Goal: Task Accomplishment & Management: Manage account settings

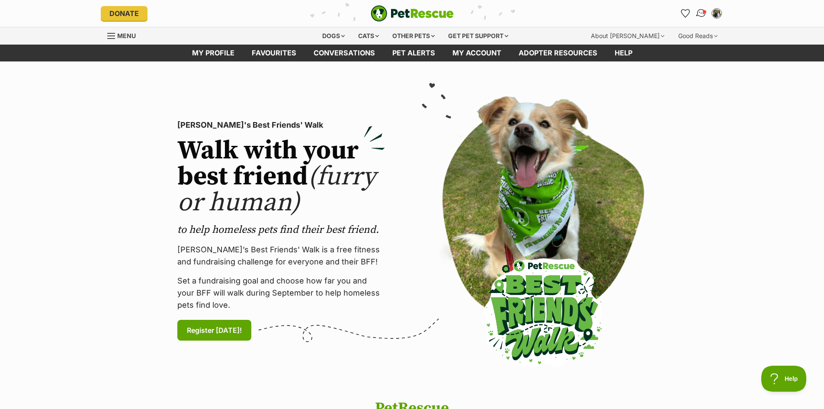
click at [701, 13] on img "Conversations" at bounding box center [701, 13] width 12 height 11
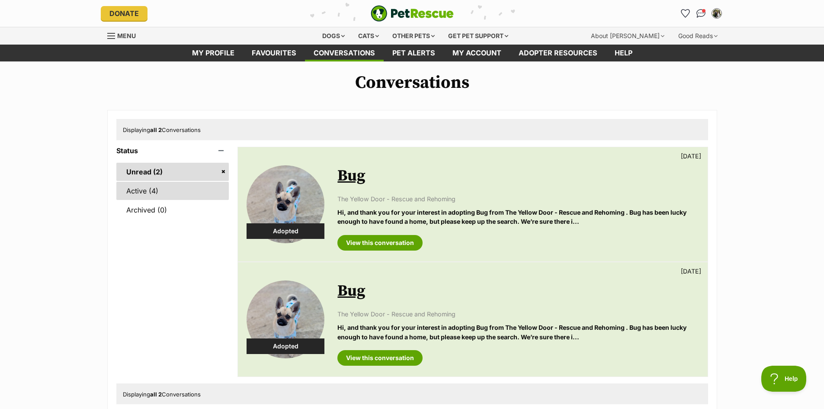
click at [152, 187] on link "Active (4)" at bounding box center [172, 191] width 113 height 18
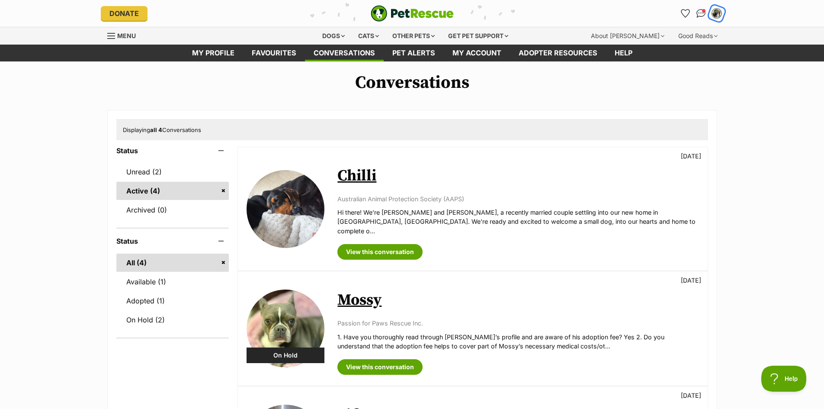
click at [716, 11] on img "My account" at bounding box center [716, 13] width 11 height 11
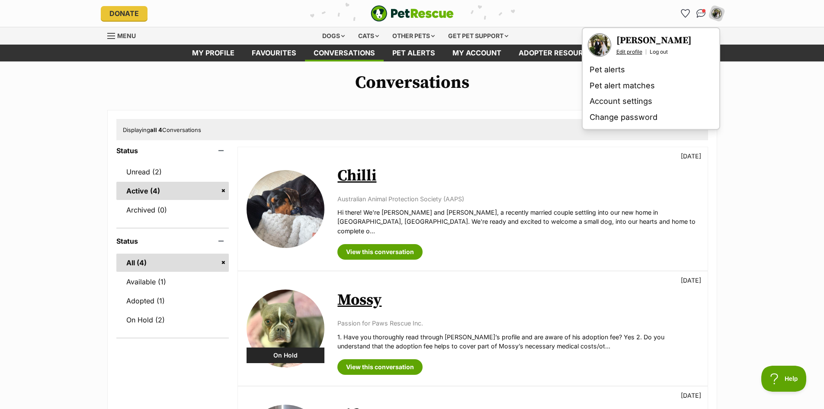
click at [626, 50] on link "Edit profile" at bounding box center [630, 51] width 26 height 7
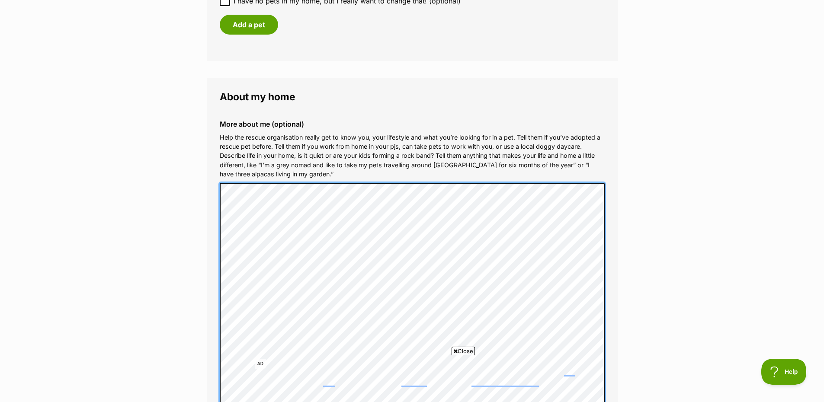
scroll to position [1164, 0]
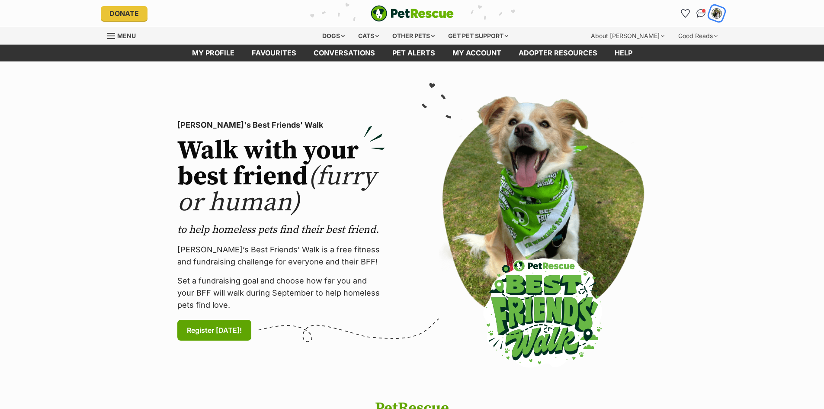
click at [713, 12] on img "My account" at bounding box center [716, 13] width 11 height 11
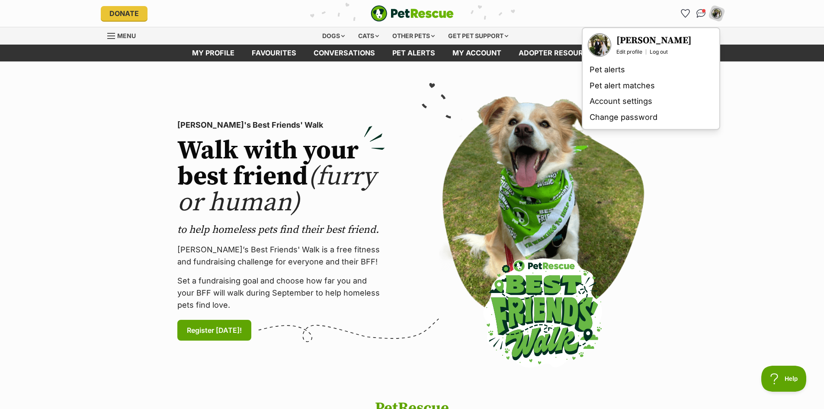
click at [626, 55] on div "[PERSON_NAME] Edit profile Log out" at bounding box center [651, 45] width 133 height 30
click at [626, 50] on link "Edit profile" at bounding box center [630, 51] width 26 height 7
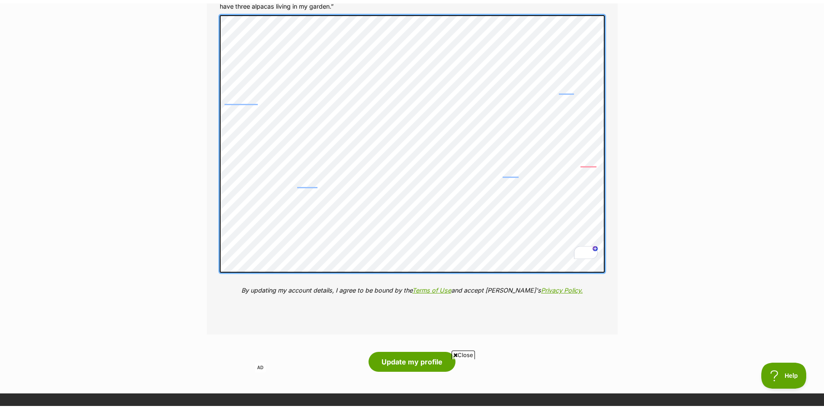
scroll to position [1341, 0]
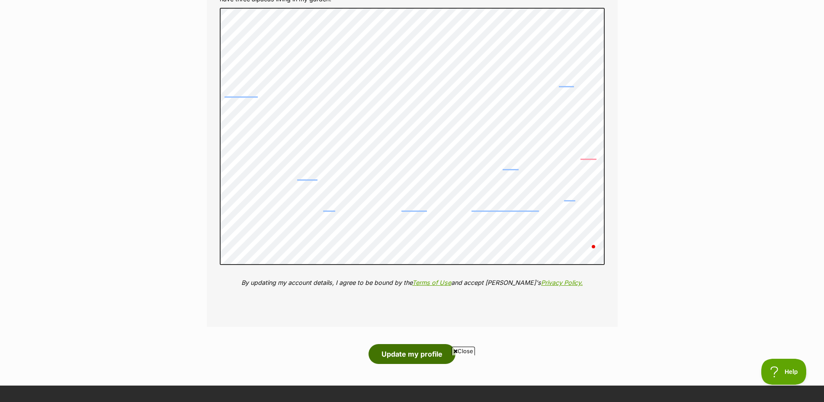
click at [415, 347] on button "Update my profile" at bounding box center [412, 354] width 87 height 20
